Goal: Use online tool/utility: Utilize a website feature to perform a specific function

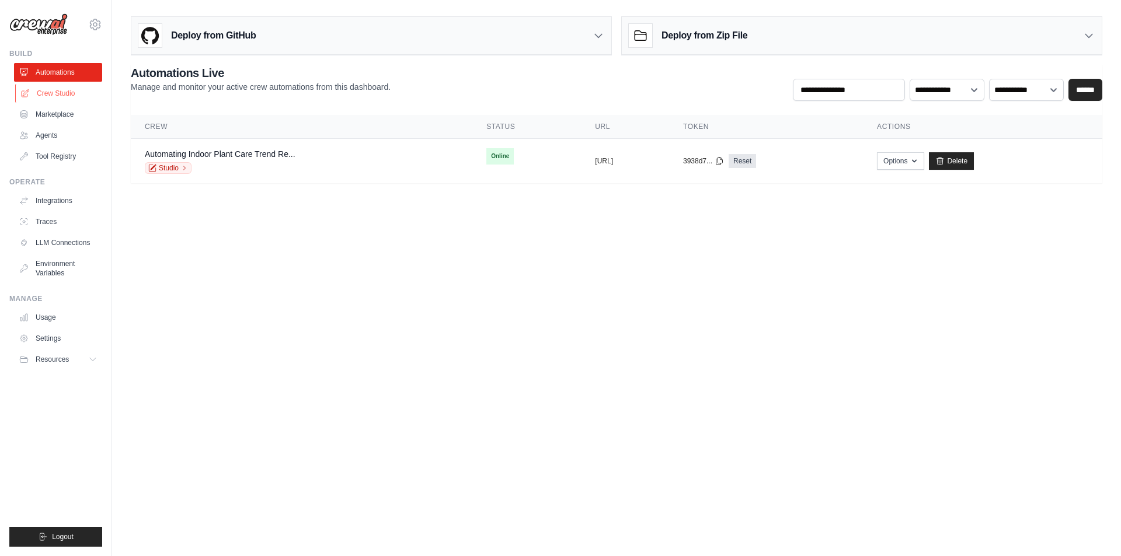
click at [61, 93] on link "Crew Studio" at bounding box center [59, 93] width 88 height 19
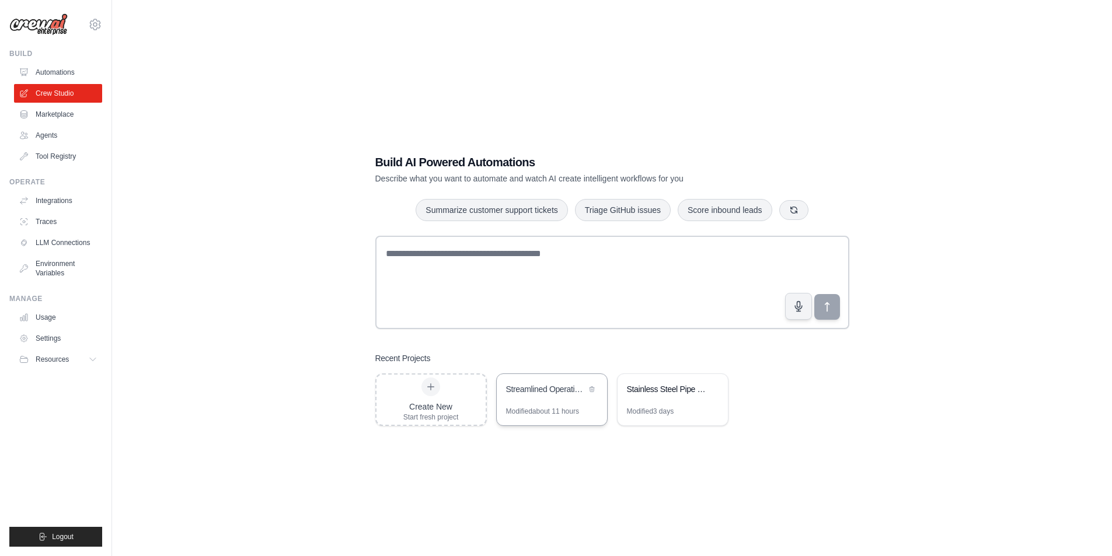
click at [549, 397] on div "Streamlined Operational Similarity Equity Comps" at bounding box center [552, 390] width 110 height 33
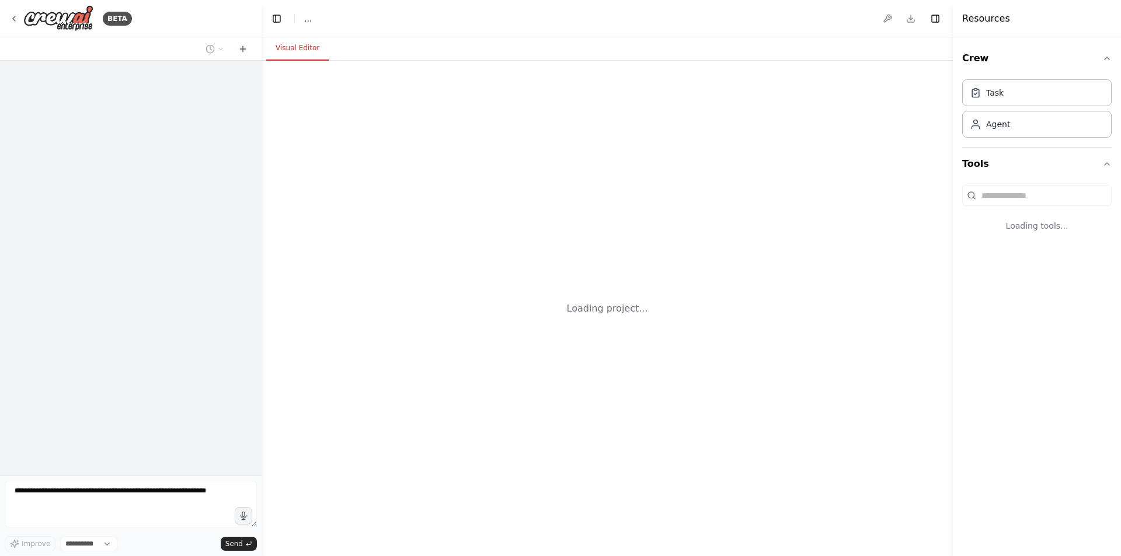
select select "****"
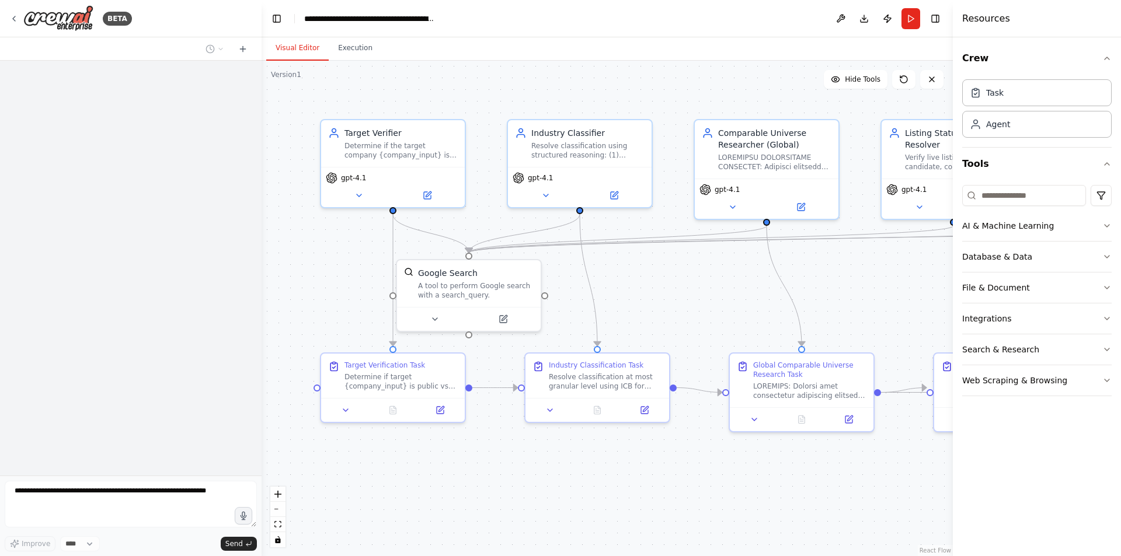
drag, startPoint x: 538, startPoint y: 487, endPoint x: 525, endPoint y: 478, distance: 16.0
click at [528, 479] on div ".deletable-edge-delete-btn { width: 20px; height: 20px; border: 0px solid #ffff…" at bounding box center [606, 308] width 691 height 495
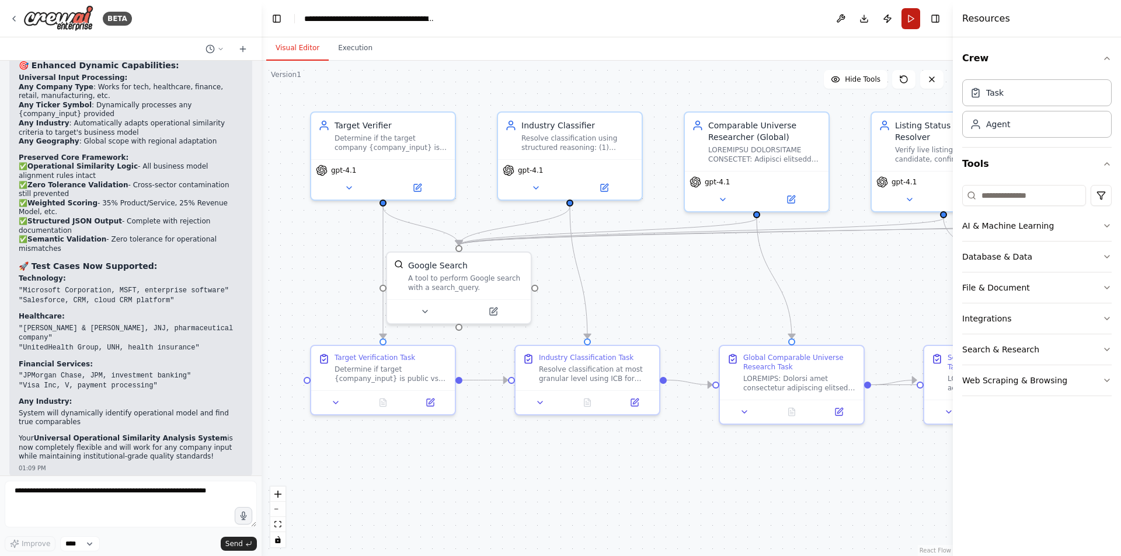
click at [906, 25] on button "Run" at bounding box center [910, 18] width 19 height 21
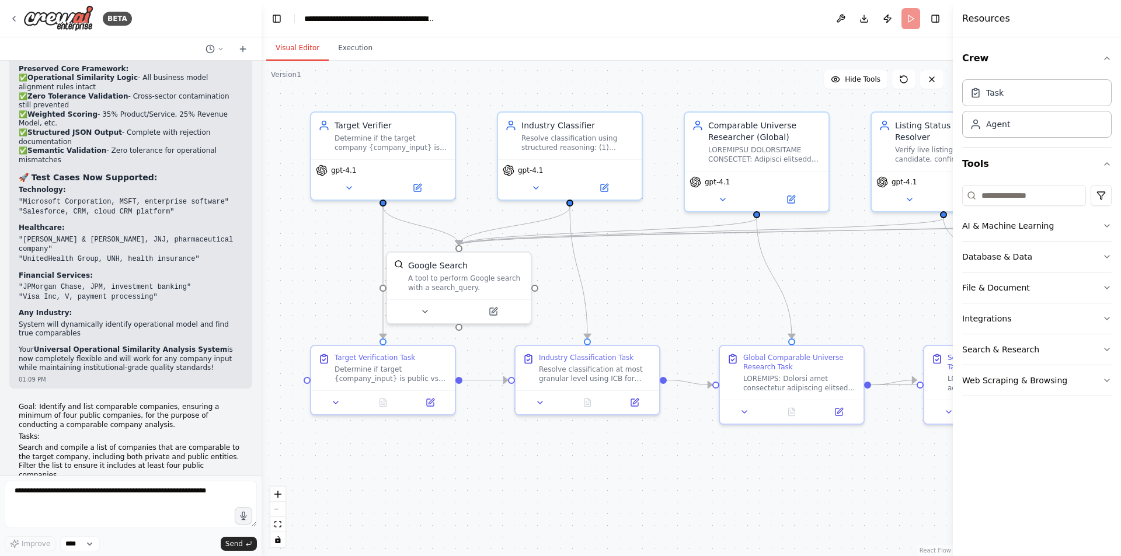
scroll to position [38162, 0]
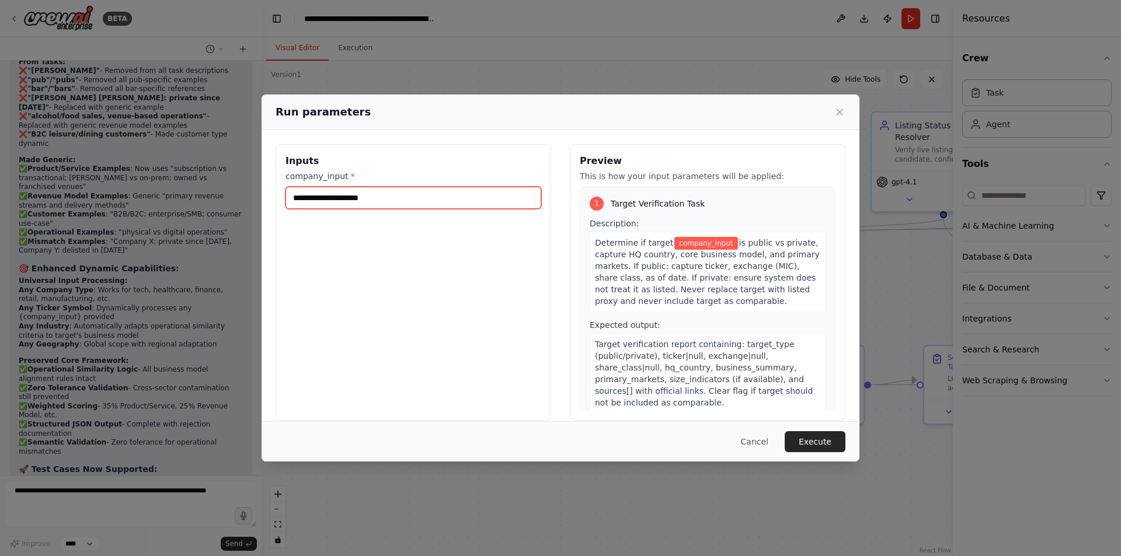
click at [427, 198] on input "company_input *" at bounding box center [413, 198] width 256 height 22
type input "**********"
click at [836, 444] on button "Execute" at bounding box center [814, 441] width 61 height 21
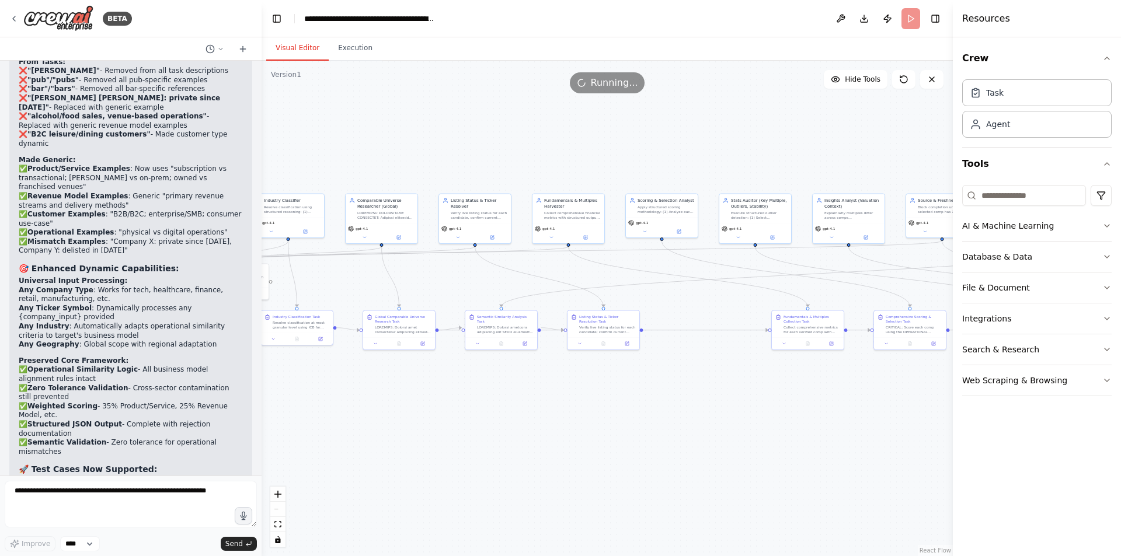
drag, startPoint x: 789, startPoint y: 423, endPoint x: 860, endPoint y: 467, distance: 83.9
click at [418, 408] on div ".deletable-edge-delete-btn { width: 20px; height: 20px; border: 0px solid #ffff…" at bounding box center [606, 308] width 691 height 495
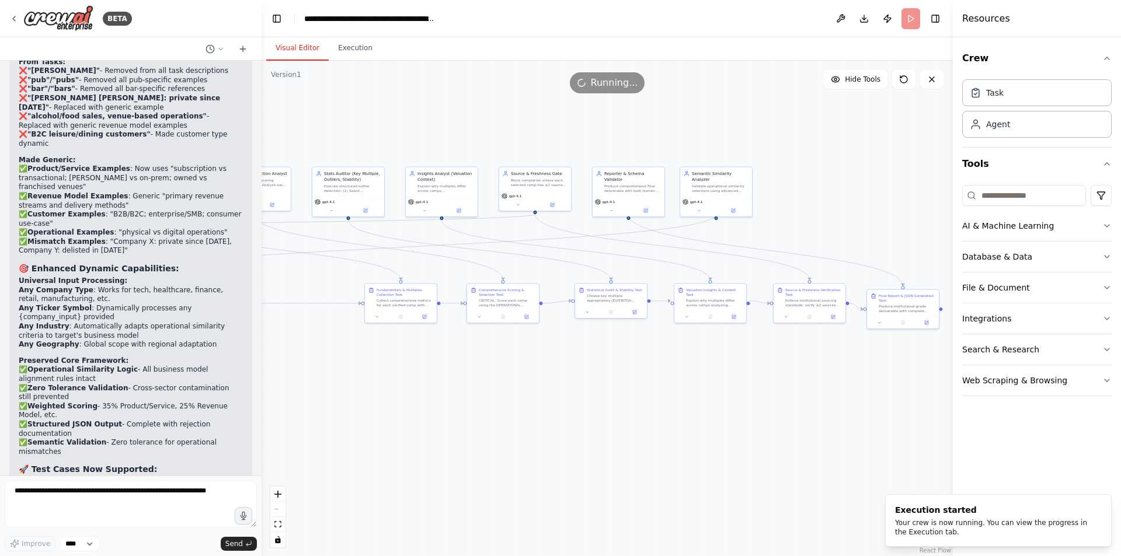
drag, startPoint x: 543, startPoint y: 450, endPoint x: 463, endPoint y: 444, distance: 80.2
click at [463, 444] on div ".deletable-edge-delete-btn { width: 20px; height: 20px; border: 0px solid #ffff…" at bounding box center [606, 308] width 691 height 495
drag, startPoint x: 622, startPoint y: 407, endPoint x: 885, endPoint y: 402, distance: 263.8
click at [885, 402] on div ".deletable-edge-delete-btn { width: 20px; height: 20px; border: 0px solid #ffff…" at bounding box center [606, 308] width 691 height 495
drag, startPoint x: 573, startPoint y: 410, endPoint x: 814, endPoint y: 413, distance: 241.0
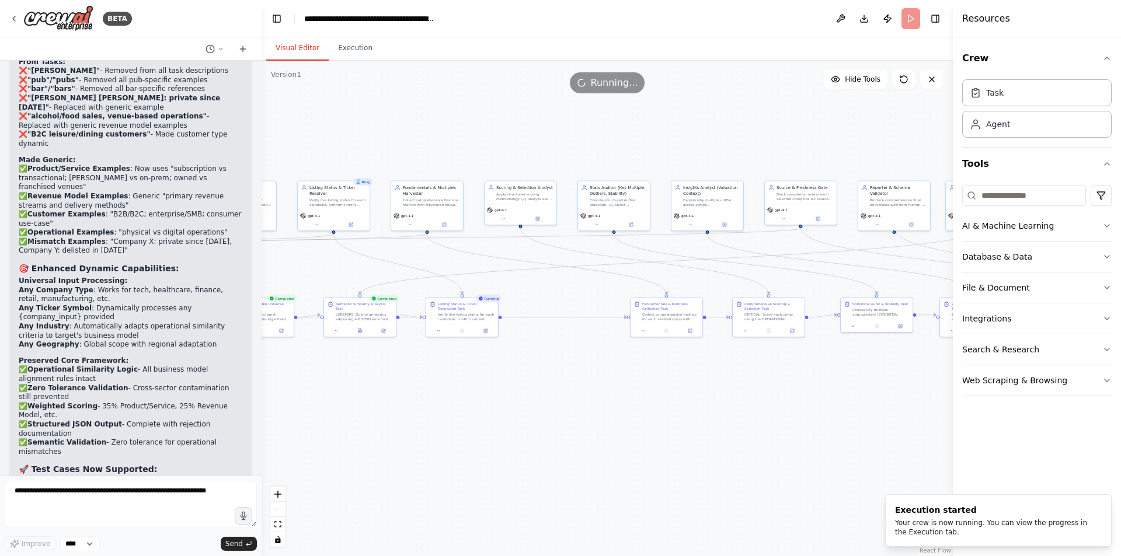
click at [876, 420] on div ".deletable-edge-delete-btn { width: 20px; height: 20px; border: 0px solid #ffff…" at bounding box center [606, 308] width 691 height 495
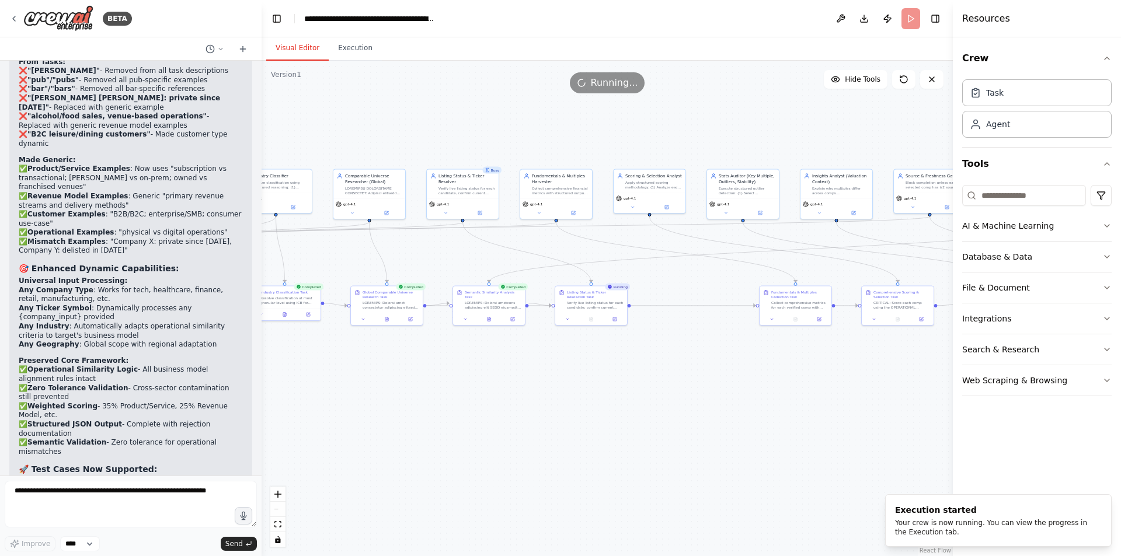
drag, startPoint x: 795, startPoint y: 413, endPoint x: 566, endPoint y: 408, distance: 229.4
click at [361, 413] on div ".deletable-edge-delete-btn { width: 20px; height: 20px; border: 0px solid #ffff…" at bounding box center [606, 308] width 691 height 495
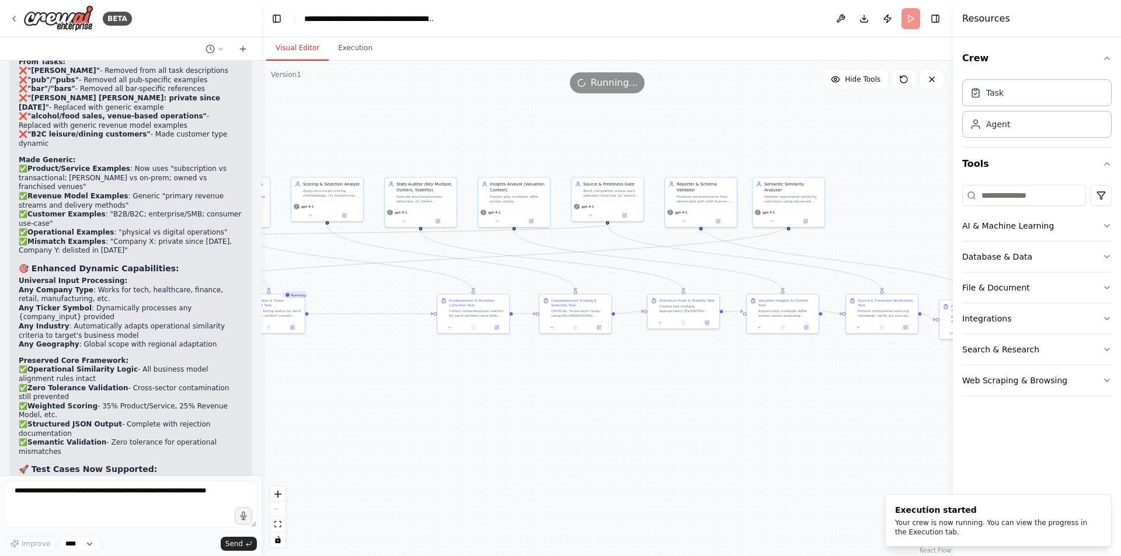
drag, startPoint x: 477, startPoint y: 411, endPoint x: 441, endPoint y: 417, distance: 37.1
click at [442, 417] on div ".deletable-edge-delete-btn { width: 20px; height: 20px; border: 0px solid #ffff…" at bounding box center [606, 308] width 691 height 495
